Goal: Check status: Check status

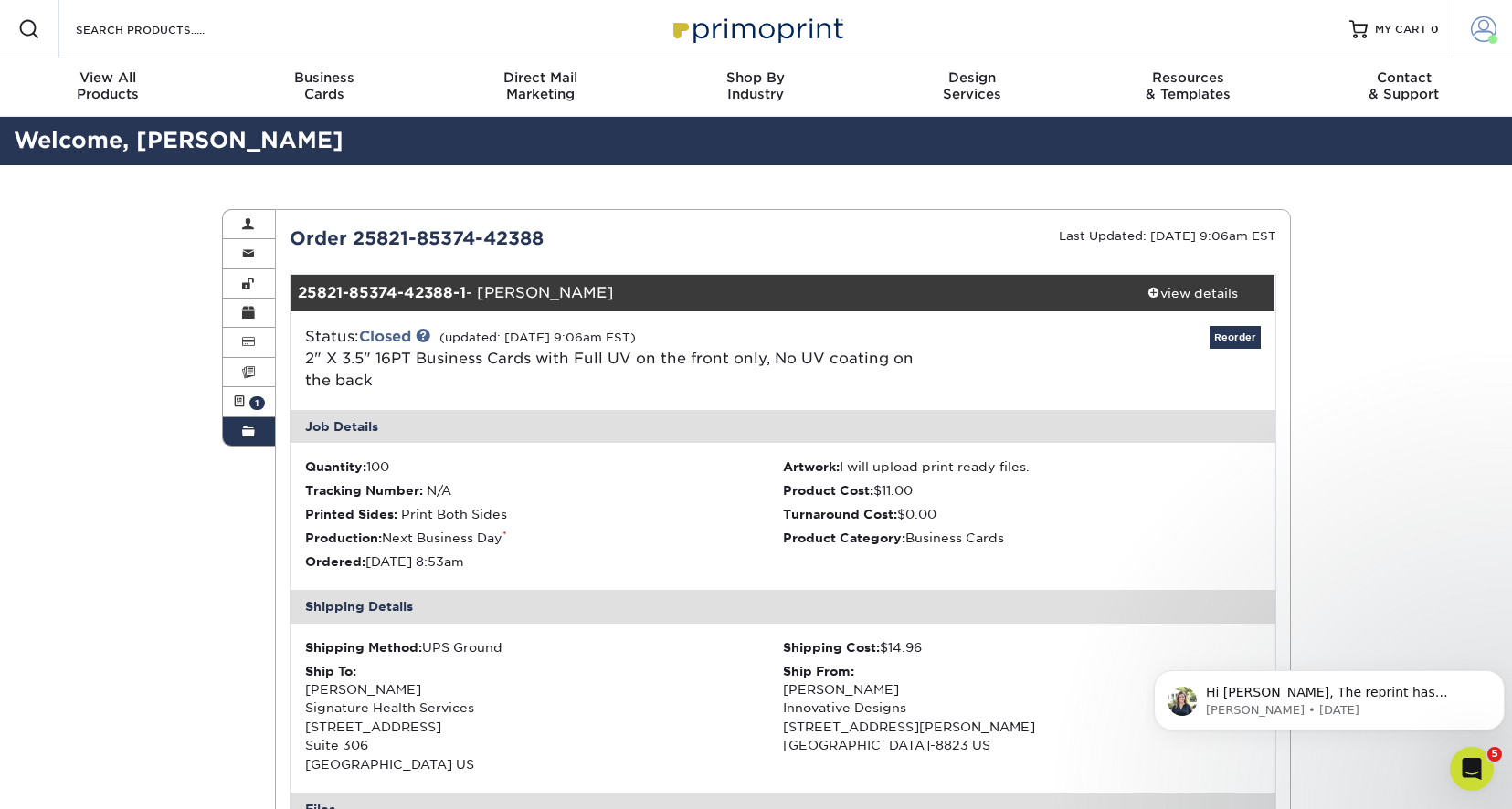
click at [1486, 27] on span at bounding box center [1484, 29] width 25 height 25
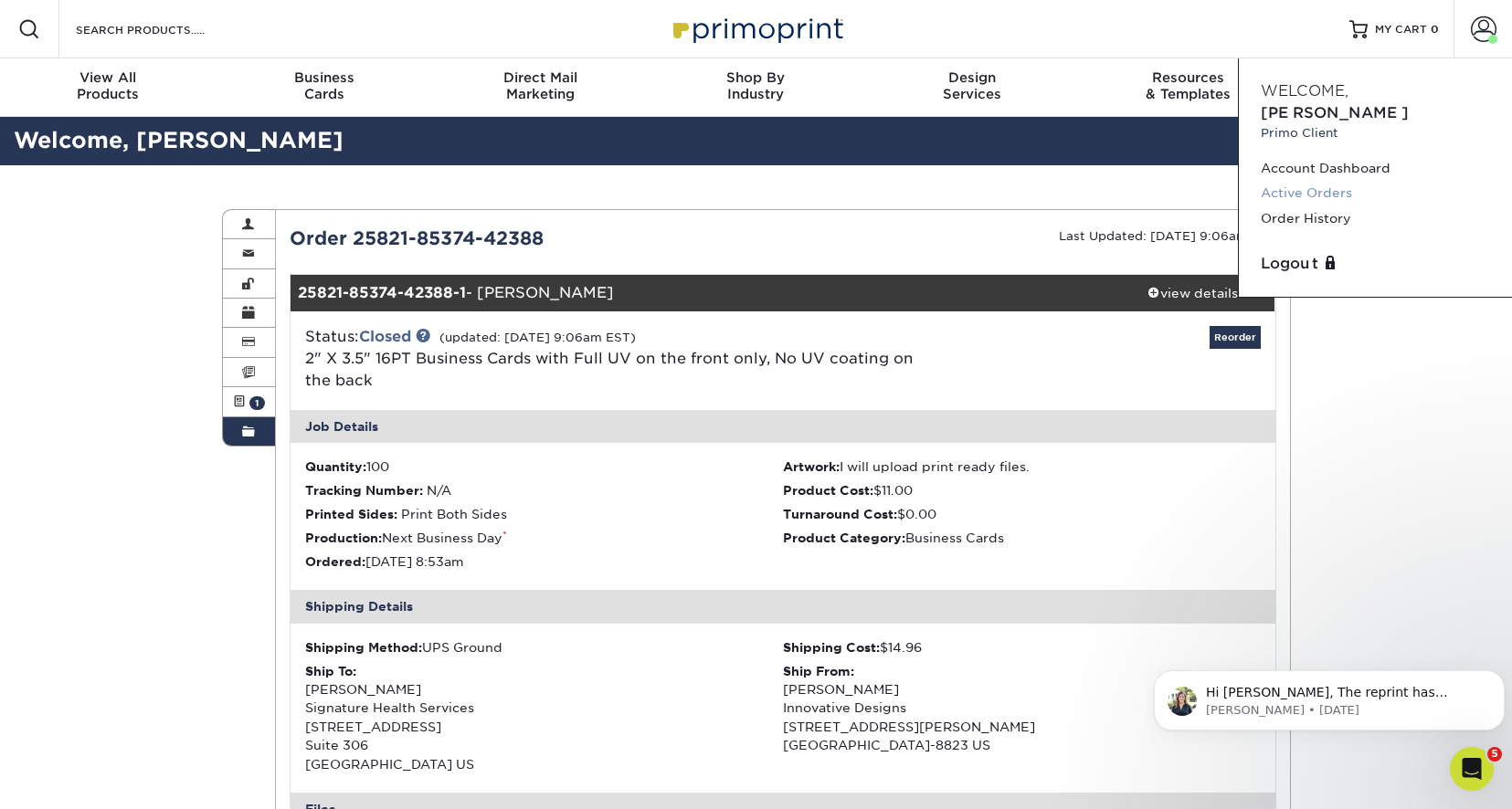
click at [1314, 181] on link "Active Orders" at bounding box center [1374, 192] width 229 height 24
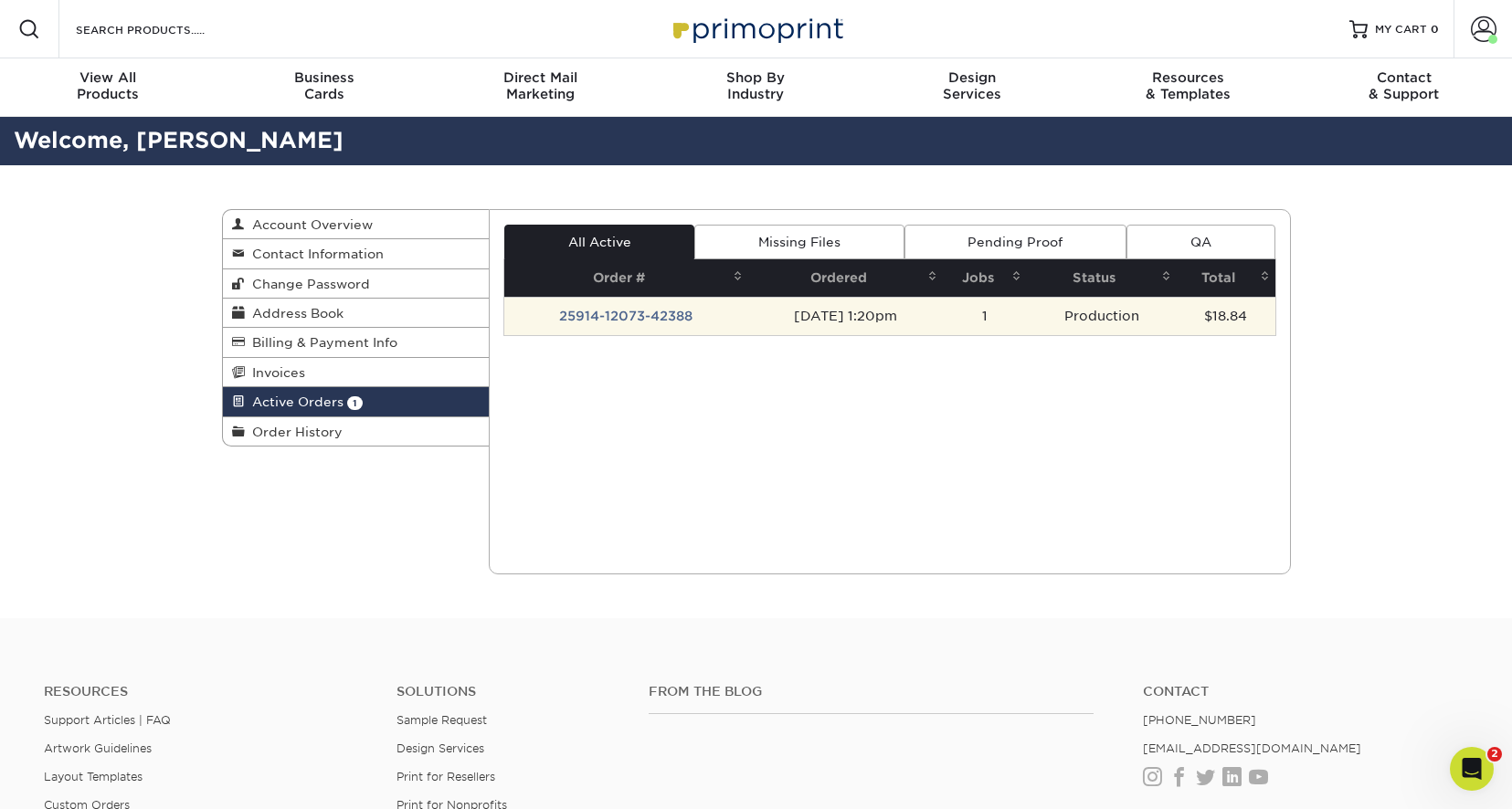
click at [647, 317] on td "25914-12073-42388" at bounding box center [627, 315] width 244 height 38
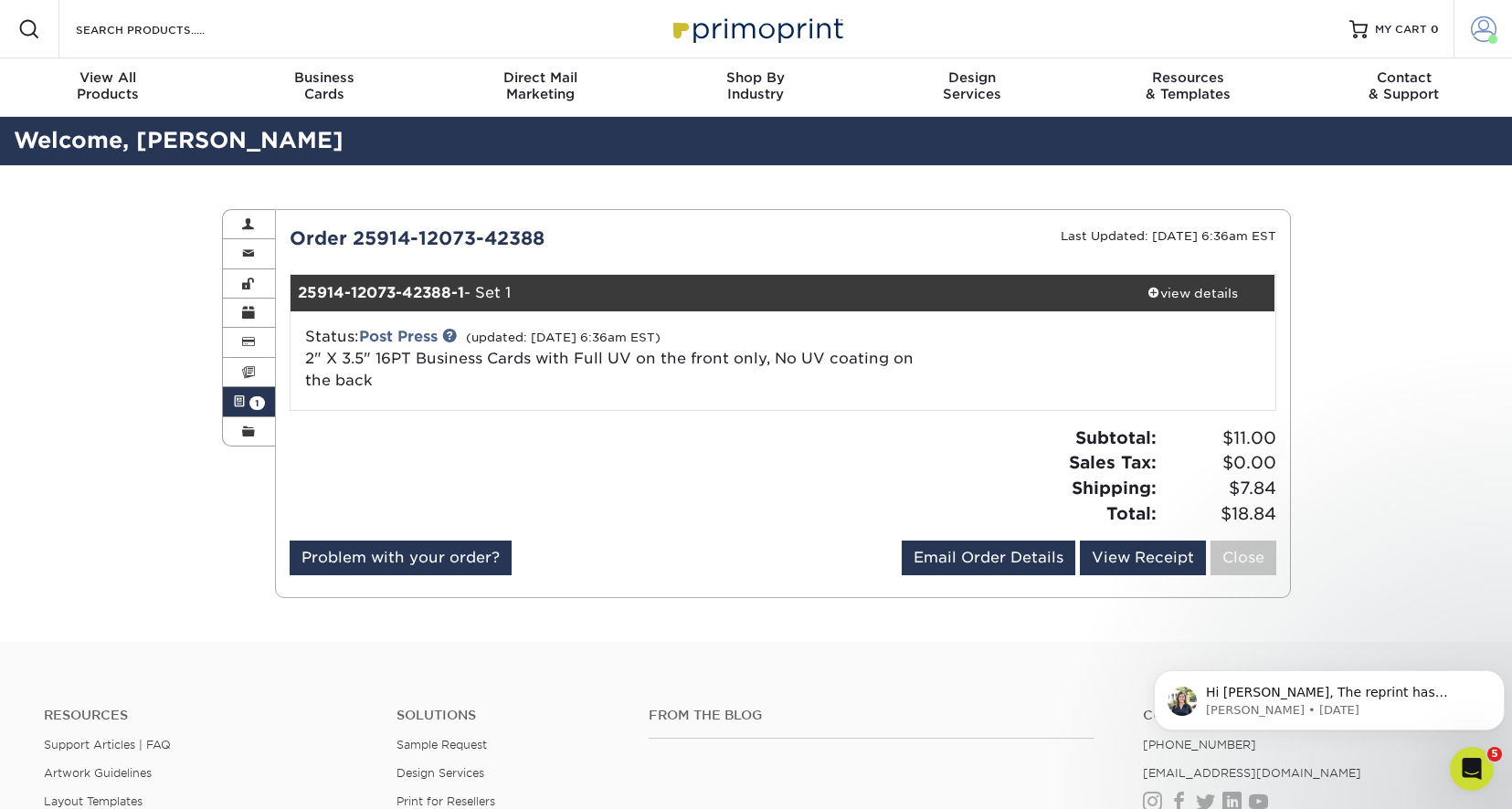
click at [1485, 23] on span at bounding box center [1484, 29] width 25 height 25
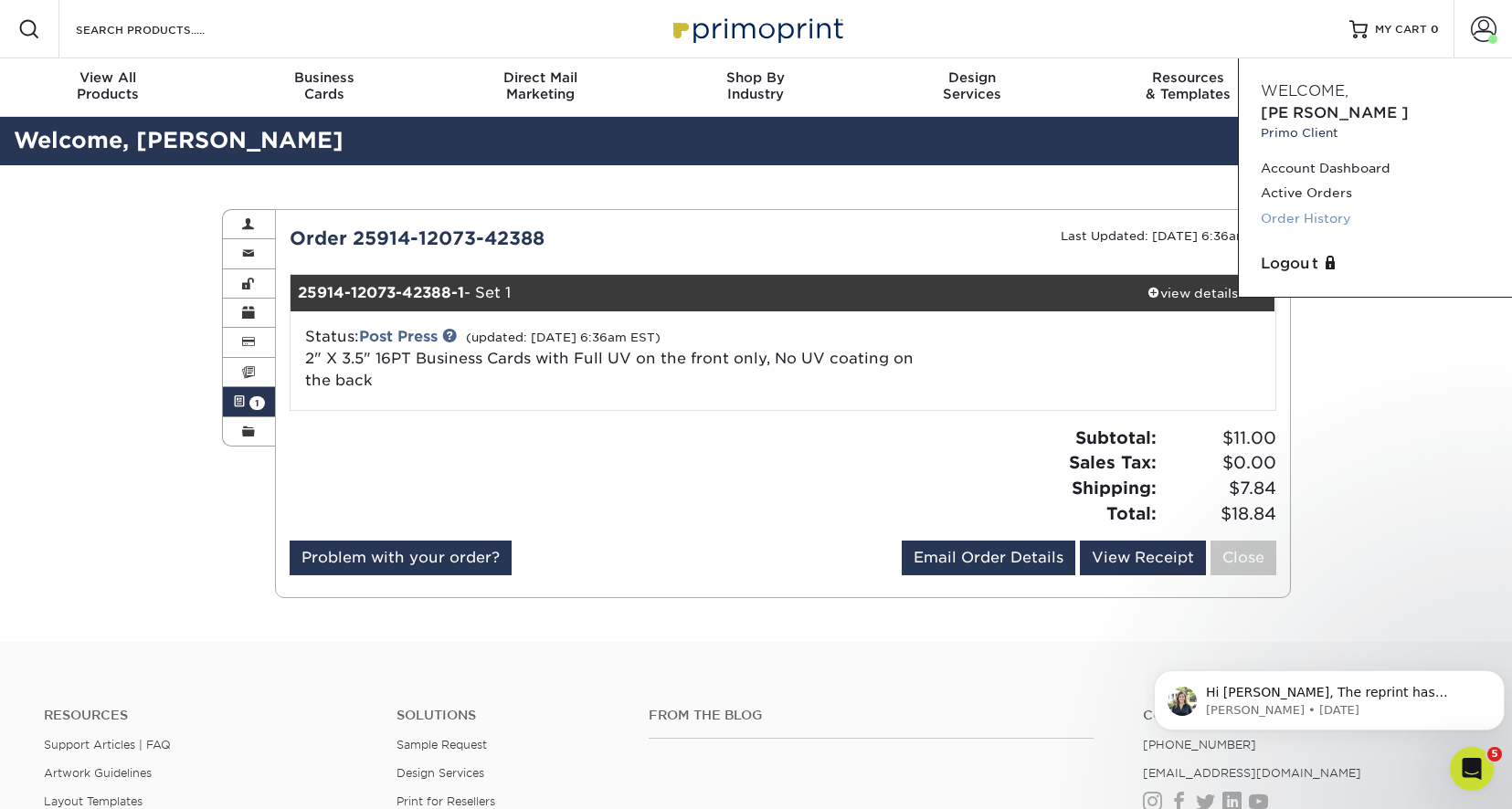
click at [1297, 206] on link "Order History" at bounding box center [1374, 218] width 229 height 24
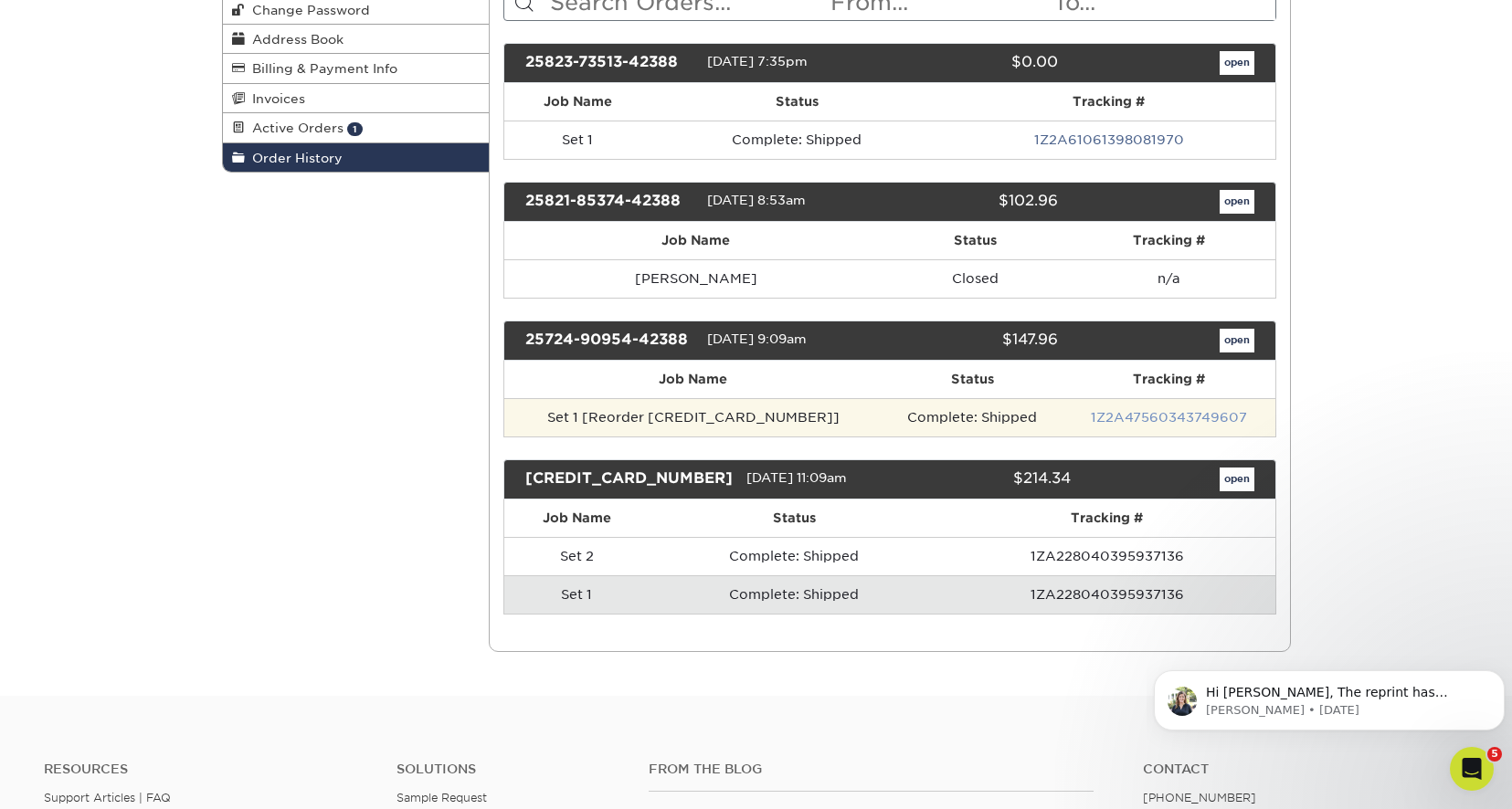
click at [1167, 417] on link "1Z2A47560343749607" at bounding box center [1168, 417] width 156 height 15
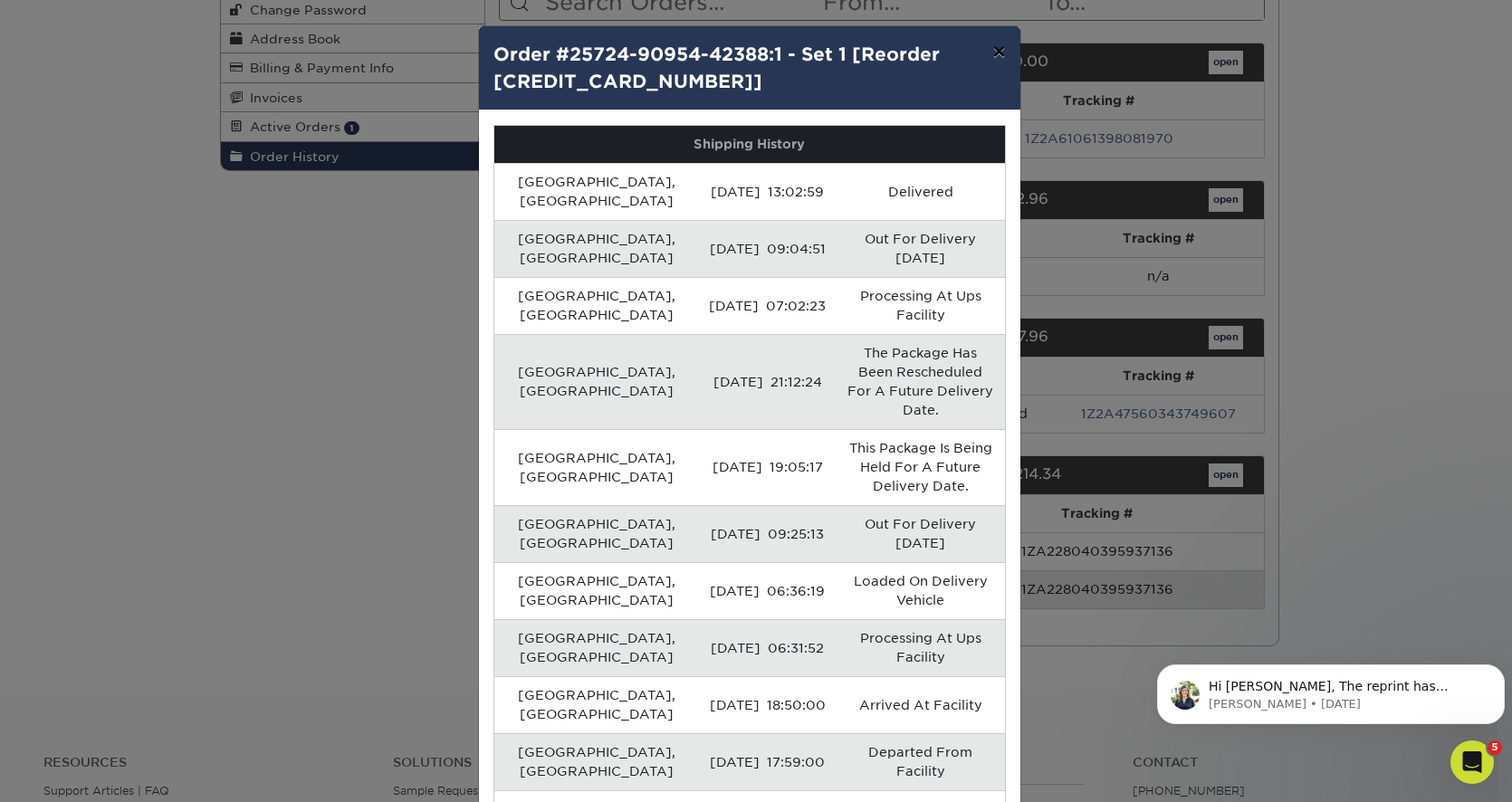
click at [993, 51] on button "×" at bounding box center [998, 51] width 42 height 50
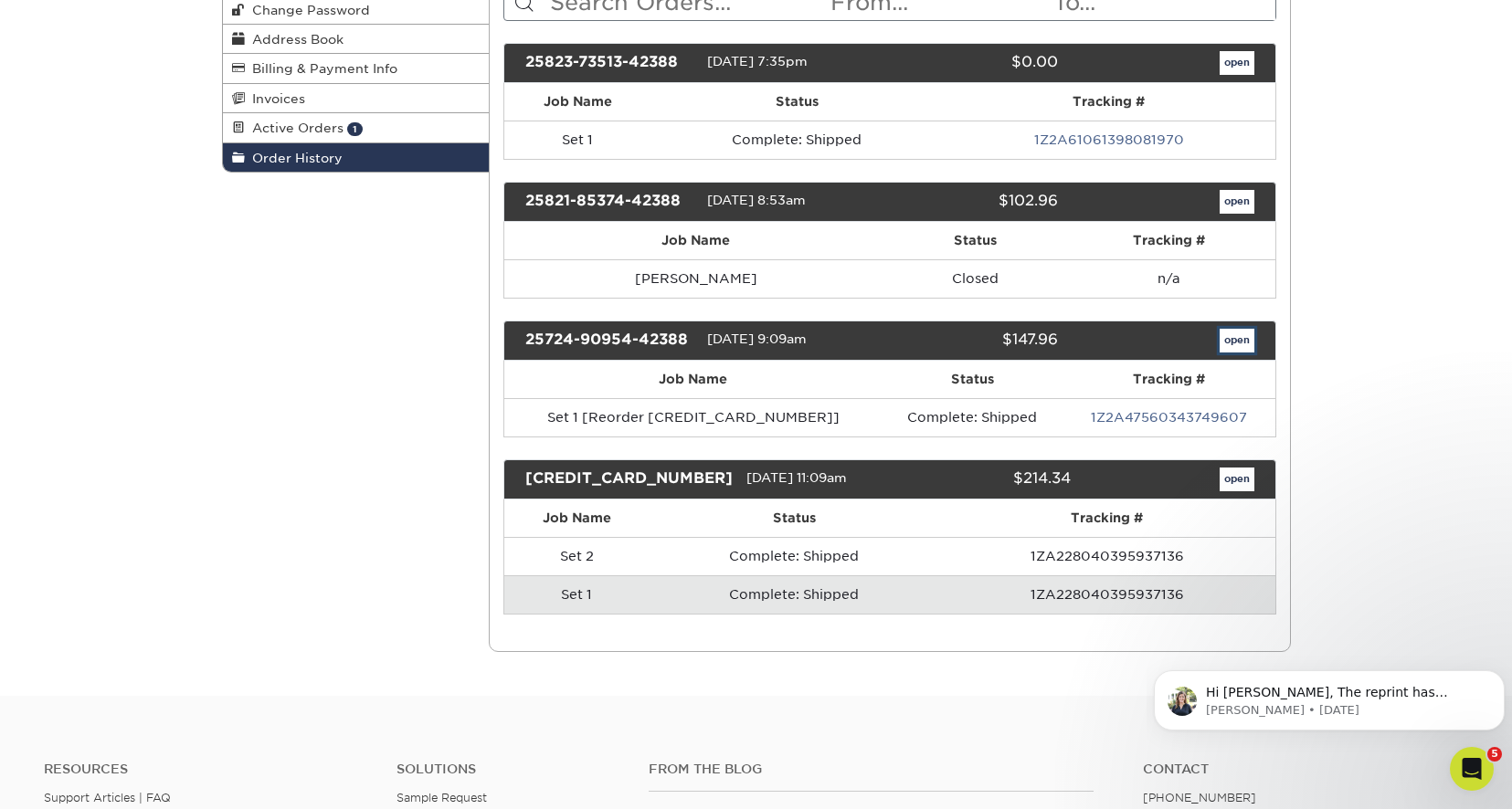
click at [1236, 341] on link "open" at bounding box center [1237, 341] width 35 height 23
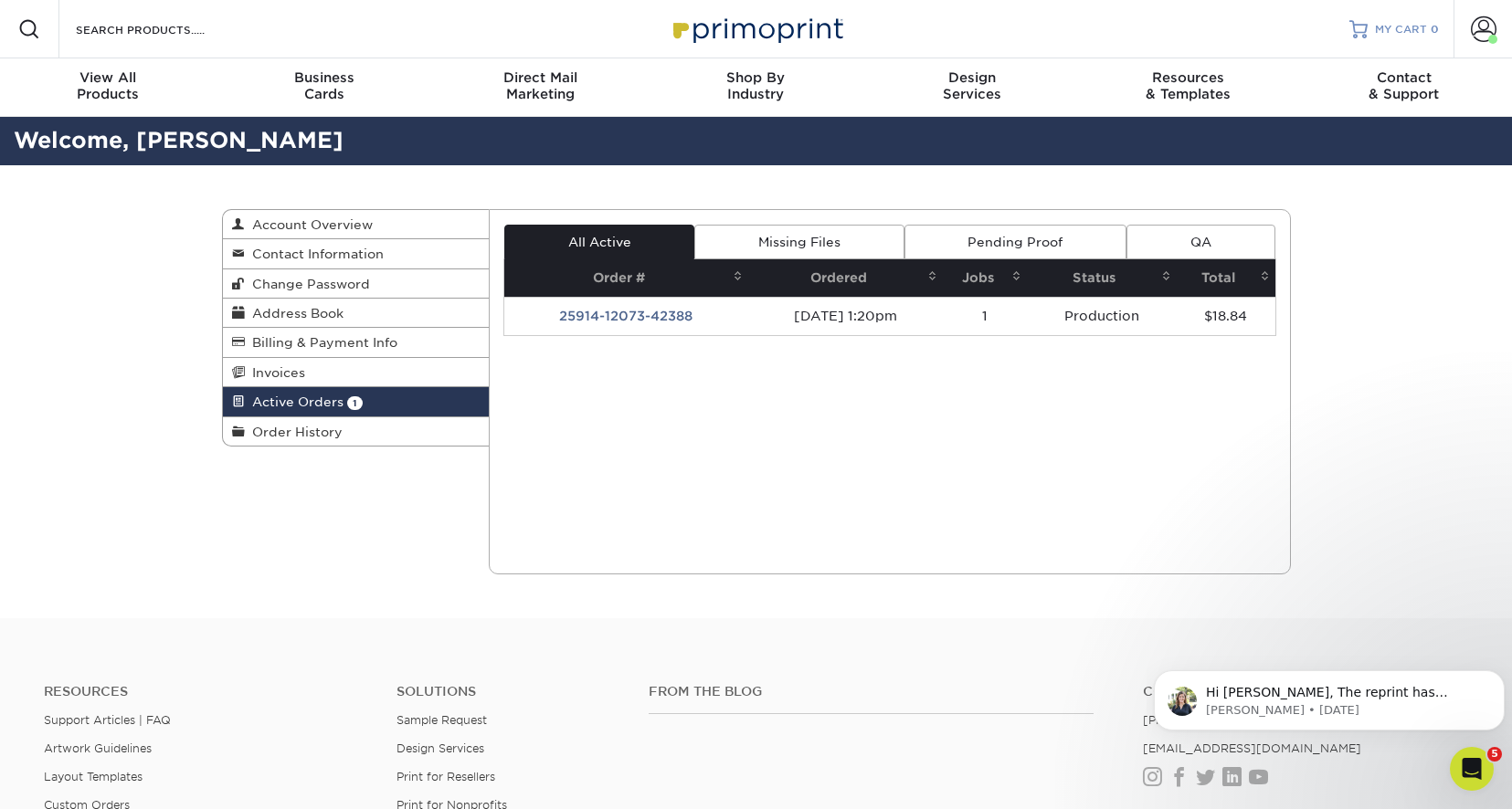
click at [1418, 25] on span "MY CART" at bounding box center [1400, 29] width 52 height 16
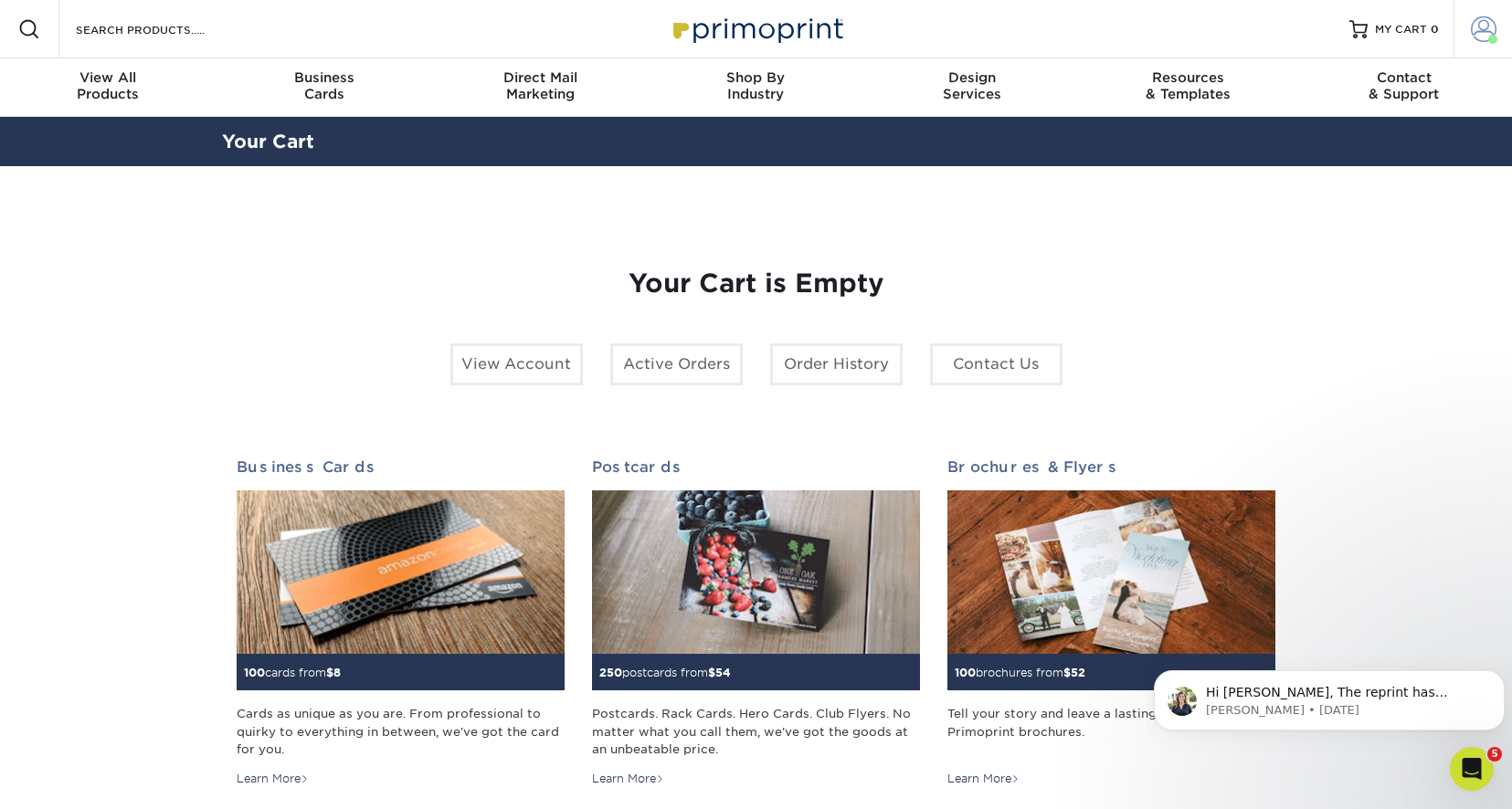
click at [1479, 25] on span at bounding box center [1484, 29] width 25 height 25
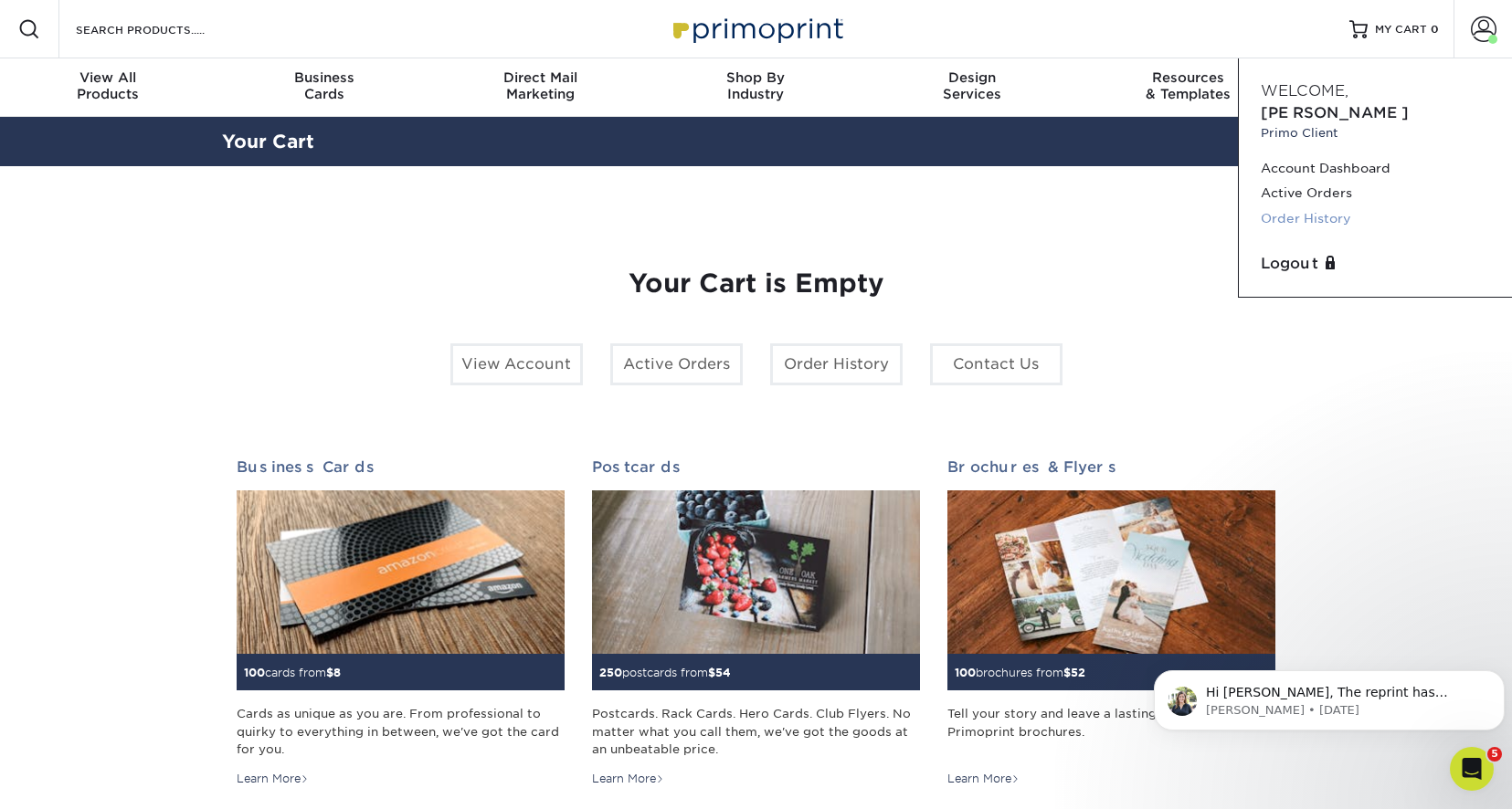
click at [1329, 206] on link "Order History" at bounding box center [1374, 218] width 229 height 24
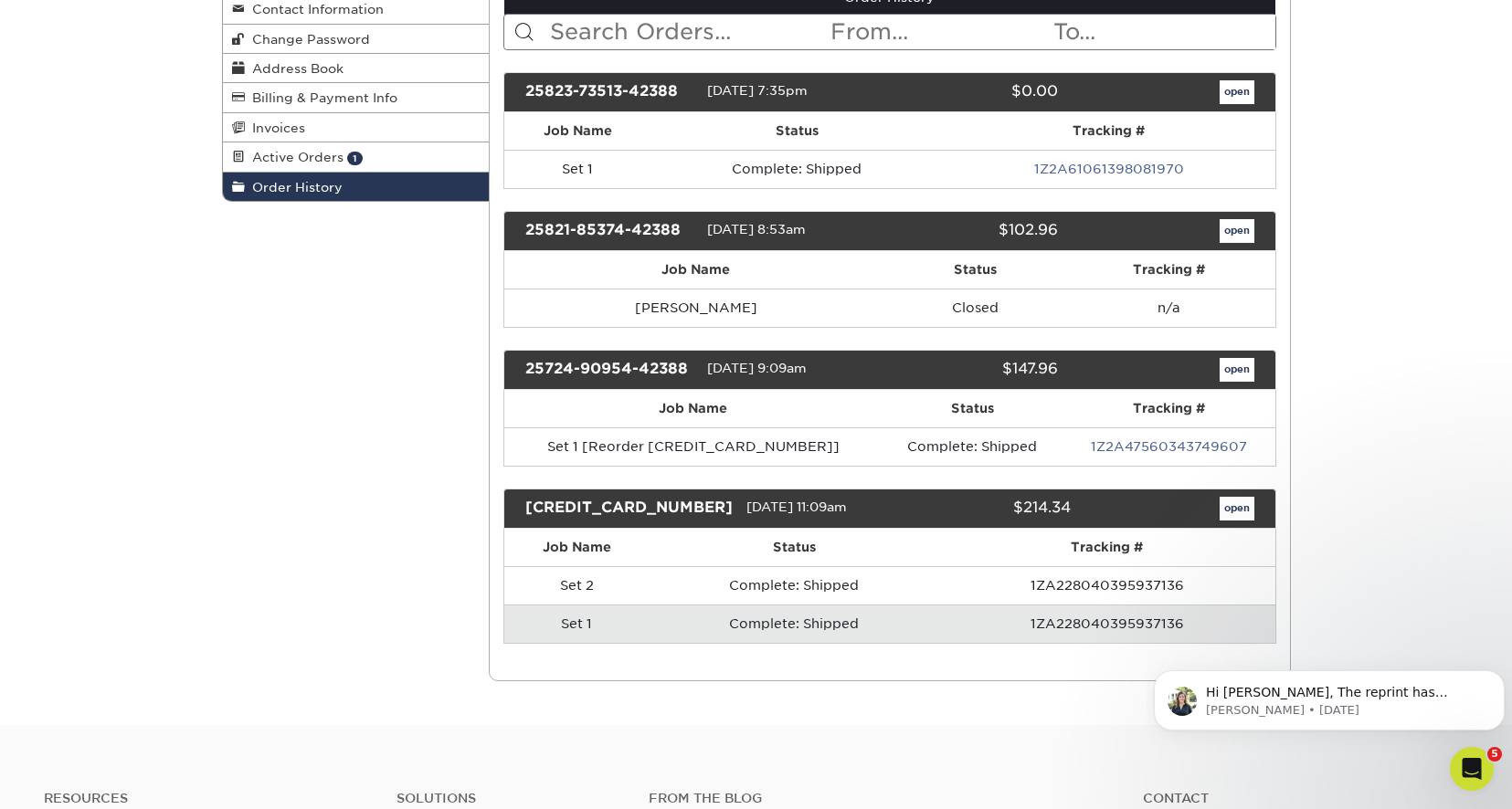
scroll to position [274, 0]
